Goal: Information Seeking & Learning: Learn about a topic

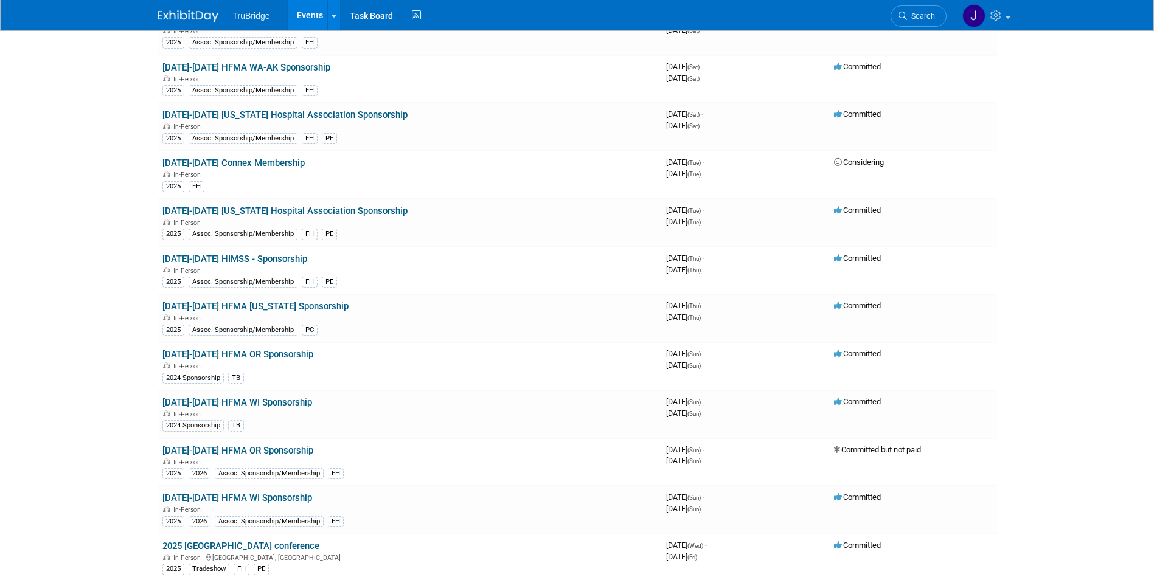
scroll to position [989, 0]
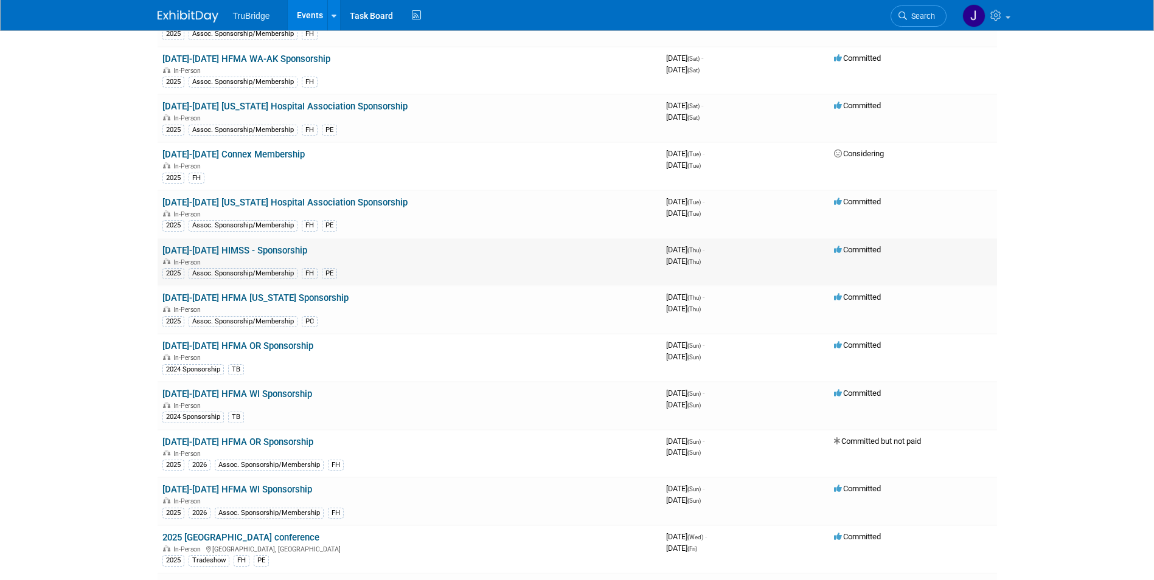
click at [274, 250] on link "[DATE]-[DATE] HIMSS - Sponsorship" at bounding box center [234, 250] width 145 height 11
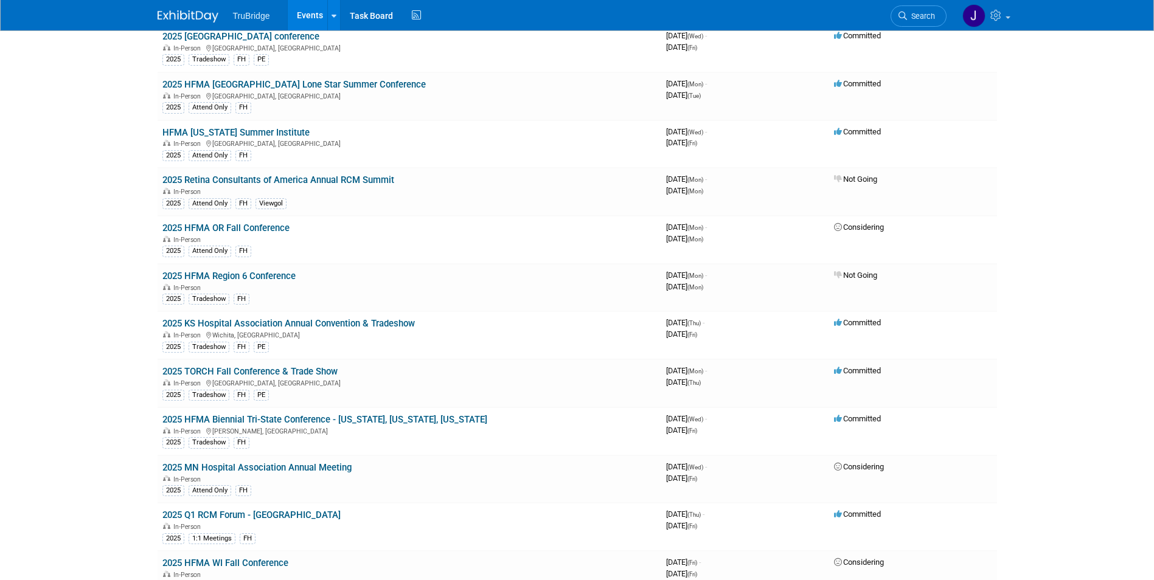
scroll to position [1490, 0]
click at [271, 274] on link "2025 HFMA Region 6 Conference" at bounding box center [228, 275] width 133 height 11
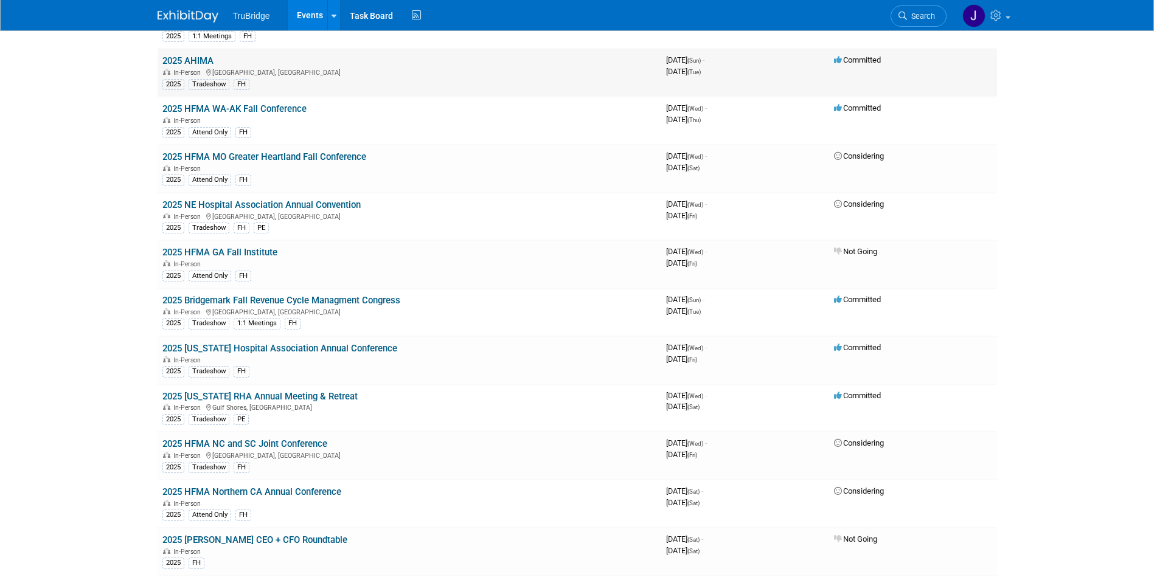
scroll to position [2662, 0]
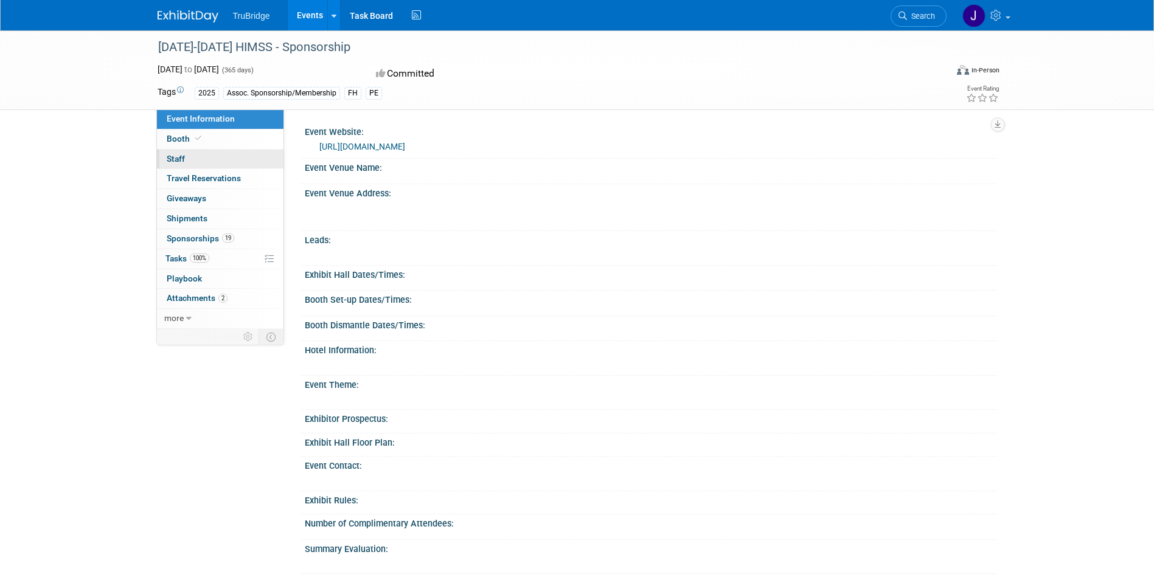
click at [182, 159] on span "Staff 0" at bounding box center [176, 159] width 18 height 10
click at [405, 143] on link "https://www.hfma.org/chapters/region-6/" at bounding box center [362, 147] width 86 height 10
